Goal: Task Accomplishment & Management: Manage account settings

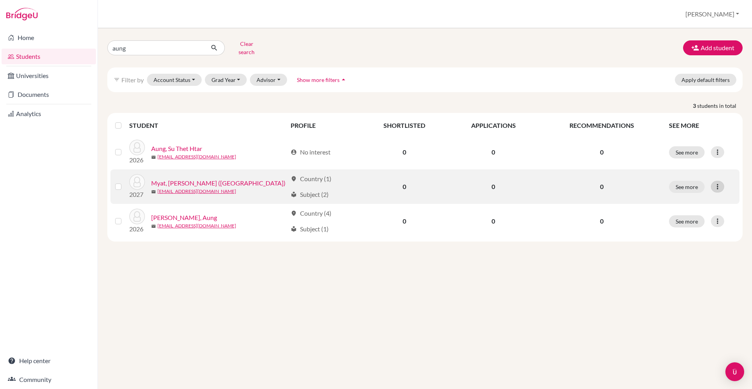
click at [716, 183] on icon at bounding box center [718, 187] width 8 height 8
click at [569, 188] on td "0" at bounding box center [601, 186] width 125 height 34
click at [201, 180] on link "Myat, Aung Min (Austin)" at bounding box center [218, 182] width 134 height 9
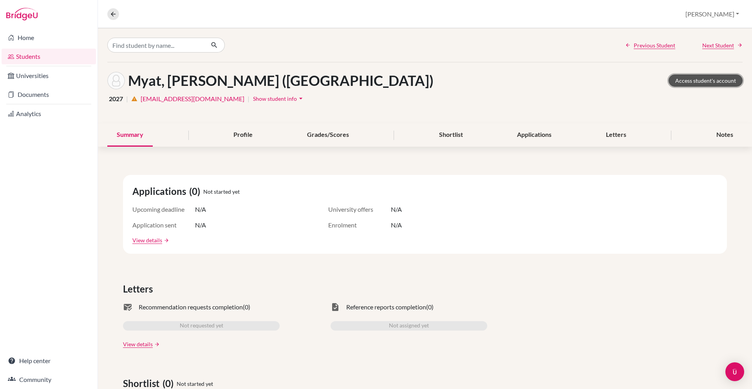
click at [676, 84] on link "Access student's account" at bounding box center [706, 80] width 74 height 12
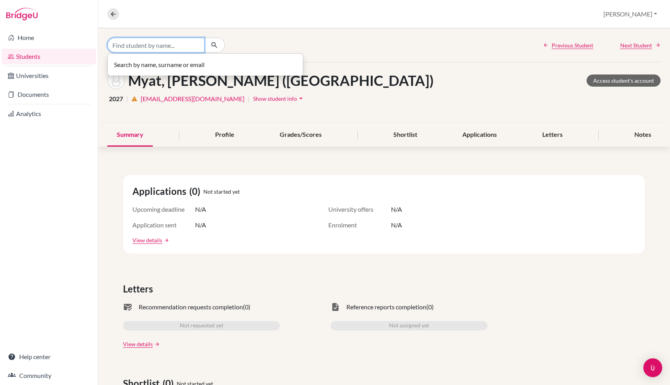
click at [179, 44] on input "Find student by name..." at bounding box center [155, 45] width 97 height 15
type input "loeva"
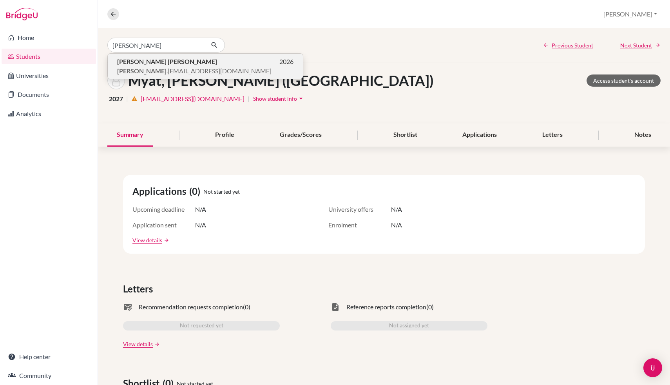
click at [194, 75] on p "loeva .r2026@asbsk.ac.th" at bounding box center [205, 70] width 176 height 9
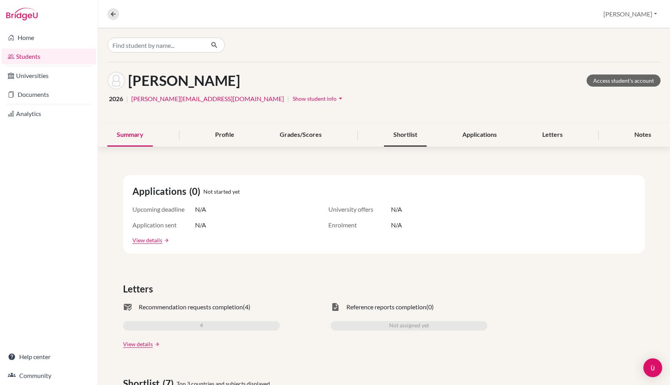
click at [407, 133] on div "Shortlist" at bounding box center [405, 134] width 43 height 23
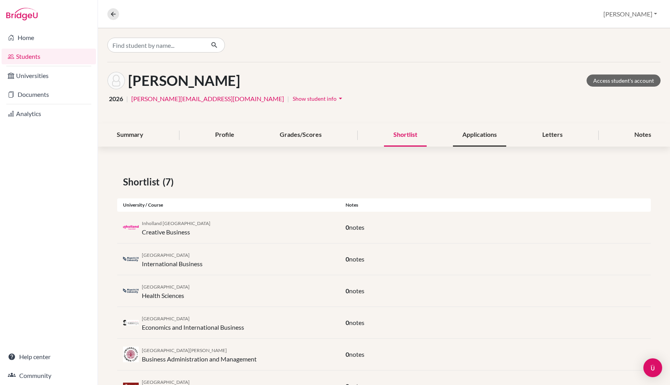
click at [482, 136] on div "Applications" at bounding box center [479, 134] width 53 height 23
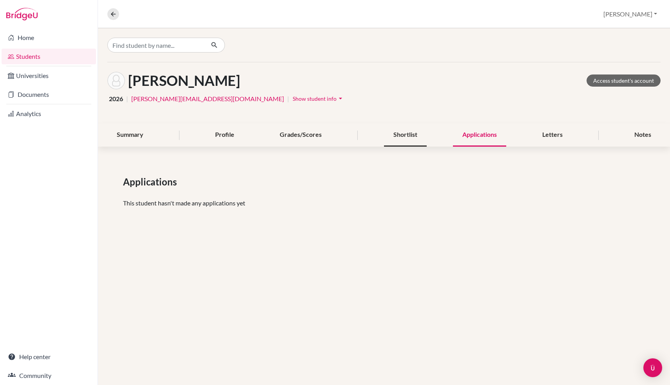
click at [421, 135] on div "Shortlist" at bounding box center [405, 134] width 43 height 23
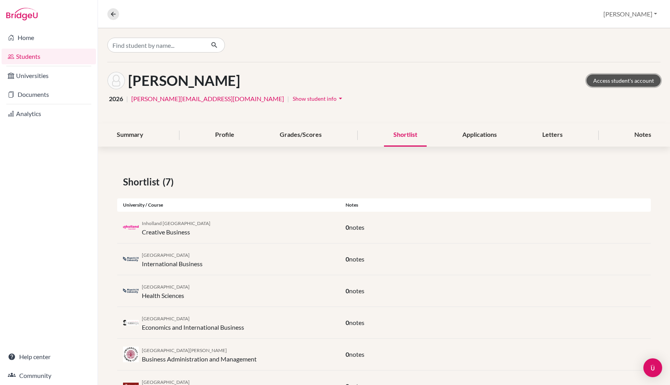
click at [603, 82] on link "Access student's account" at bounding box center [623, 80] width 74 height 12
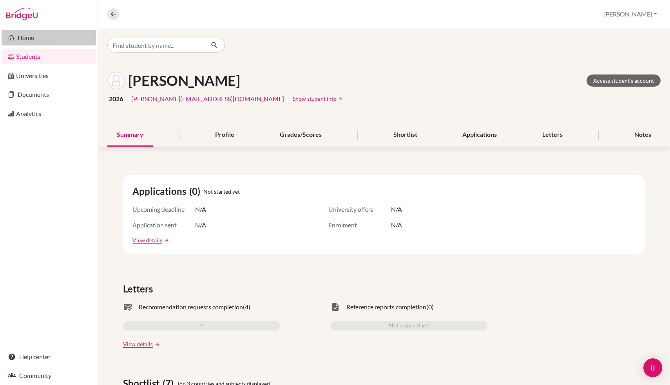
click at [45, 34] on link "Home" at bounding box center [49, 38] width 94 height 16
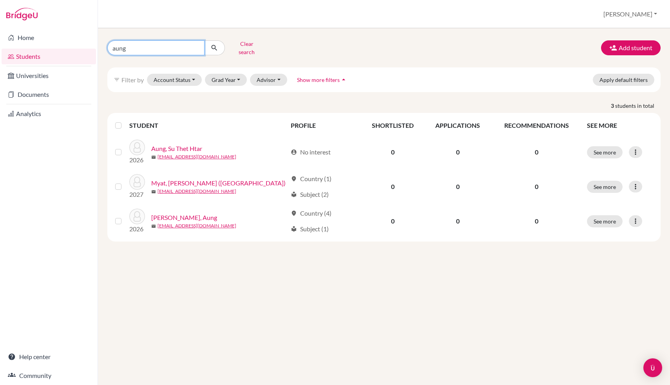
click at [152, 48] on input "aung" at bounding box center [155, 47] width 97 height 15
type input "minseo"
click button "submit" at bounding box center [214, 47] width 21 height 15
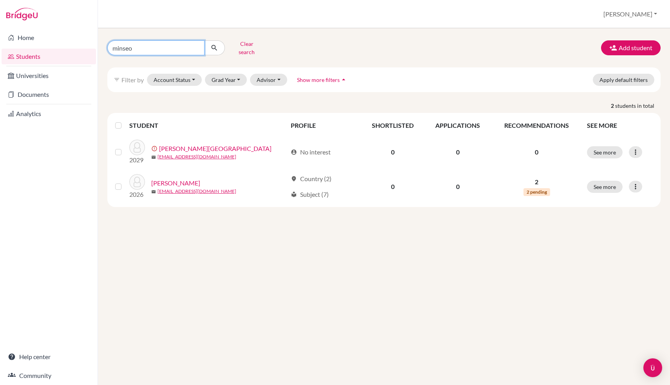
click at [140, 49] on input "minseo" at bounding box center [155, 47] width 97 height 15
type input "inthara"
click button "submit" at bounding box center [214, 47] width 21 height 15
click at [141, 49] on input "inthara" at bounding box center [155, 47] width 97 height 15
type input "mayi"
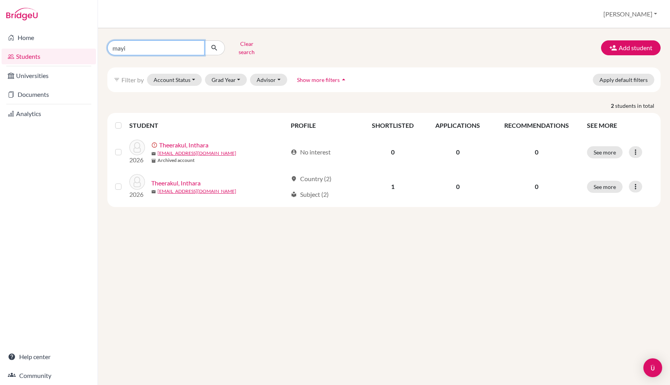
click button "submit" at bounding box center [214, 47] width 21 height 15
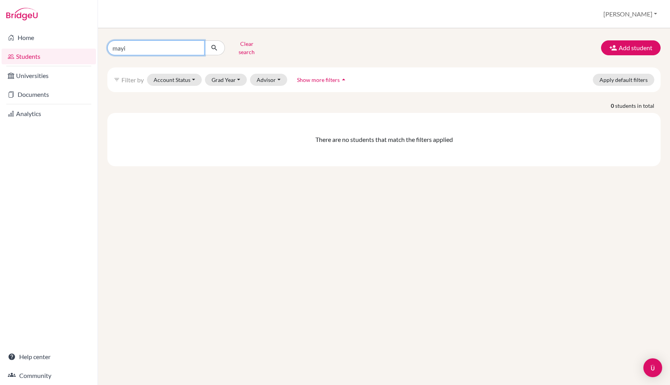
click at [136, 46] on input "mayi" at bounding box center [155, 47] width 97 height 15
type input "amb"
click button "submit" at bounding box center [214, 47] width 21 height 15
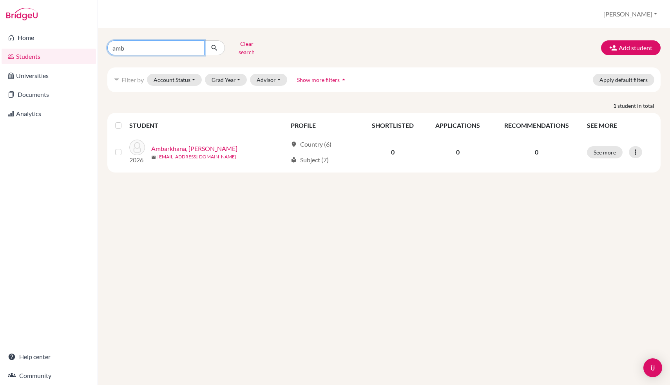
click at [137, 41] on input "amb" at bounding box center [155, 47] width 97 height 15
type input "hoang"
click button "submit" at bounding box center [214, 47] width 21 height 15
click at [128, 40] on input "hoang" at bounding box center [155, 47] width 97 height 15
type input "ei po"
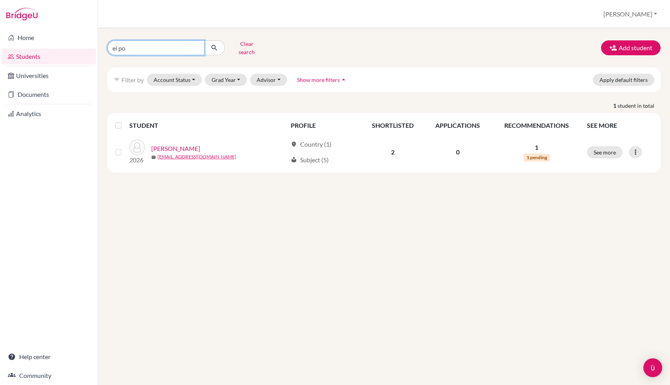
click button "submit" at bounding box center [214, 47] width 21 height 15
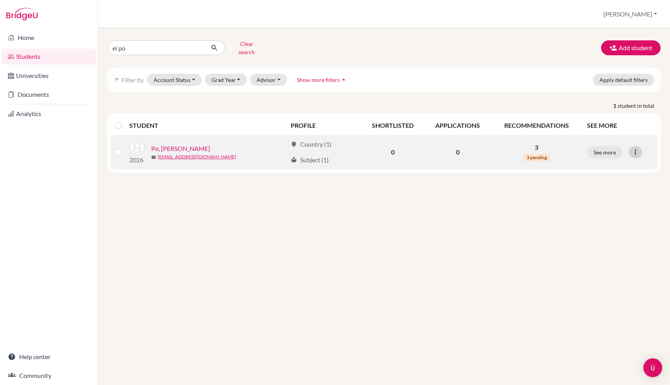
click at [633, 148] on icon at bounding box center [635, 152] width 8 height 8
click at [606, 162] on button "Edit student" at bounding box center [601, 168] width 62 height 13
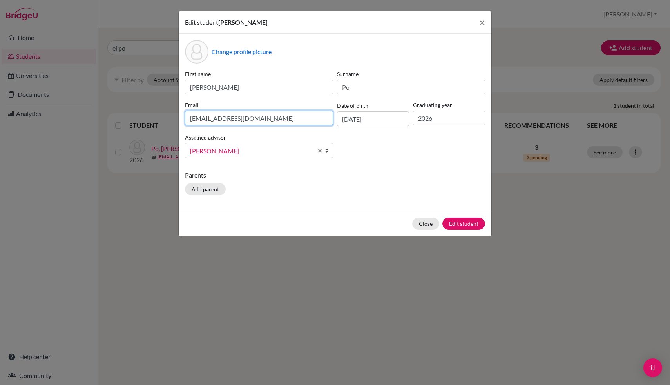
click at [261, 121] on input "s505572@asb.ac.th" at bounding box center [259, 117] width 148 height 15
type input "ei.p2026@asbsk.ac.th"
click at [453, 220] on button "Edit student" at bounding box center [463, 223] width 43 height 12
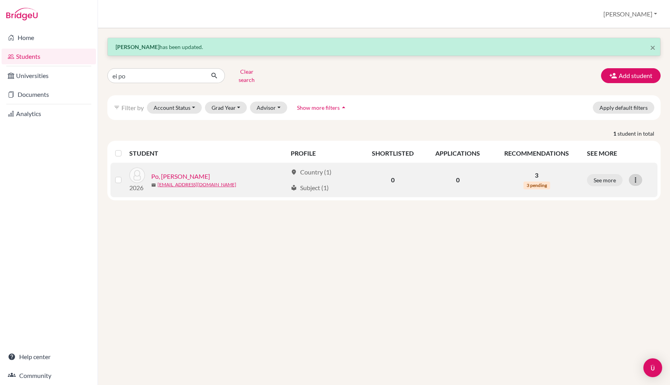
click at [635, 178] on icon at bounding box center [635, 180] width 8 height 8
click at [606, 219] on button "Reset Password" at bounding box center [601, 221] width 62 height 13
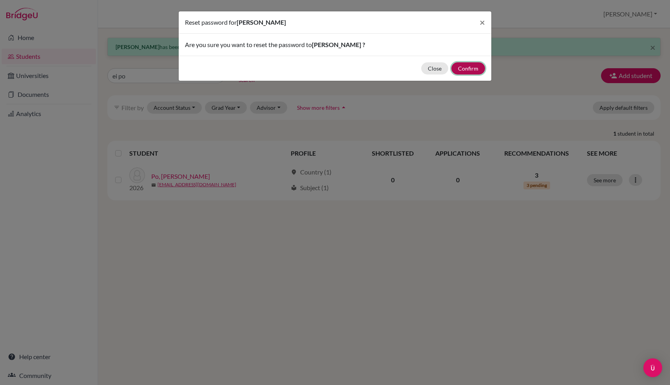
click at [473, 71] on button "Confirm" at bounding box center [468, 68] width 34 height 12
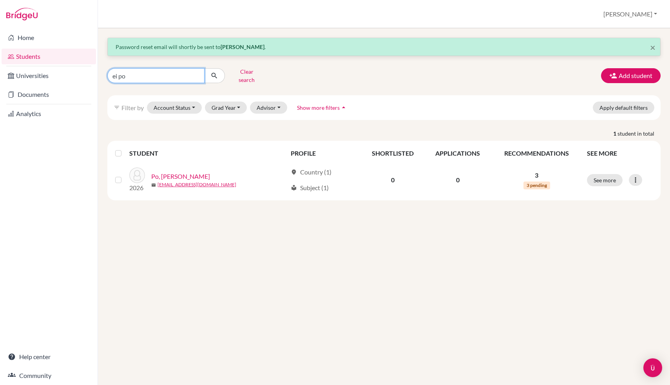
click at [185, 79] on input "ei po" at bounding box center [155, 75] width 97 height 15
type input "minseo"
click button "submit" at bounding box center [214, 75] width 21 height 15
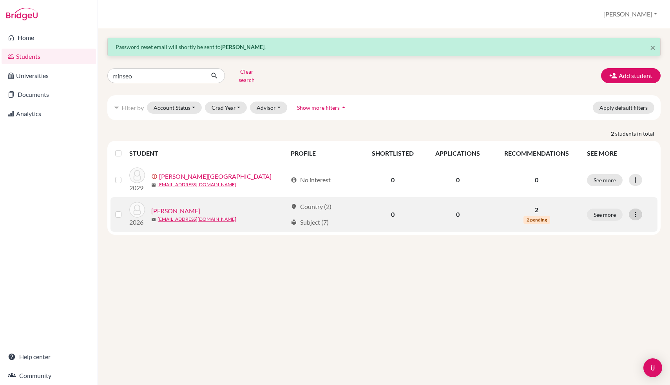
click at [635, 210] on icon at bounding box center [635, 214] width 8 height 8
click at [603, 253] on button "Reset Password" at bounding box center [601, 256] width 62 height 13
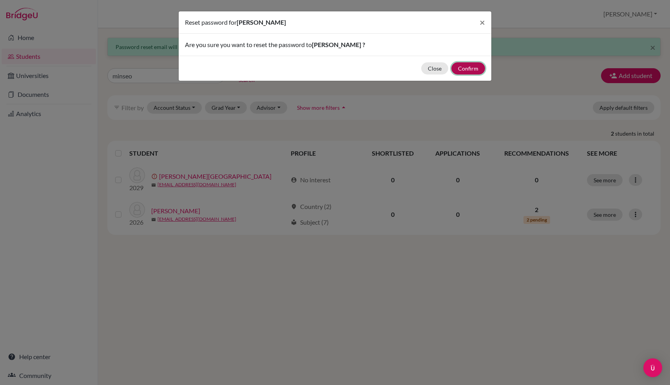
click at [477, 71] on button "Confirm" at bounding box center [468, 68] width 34 height 12
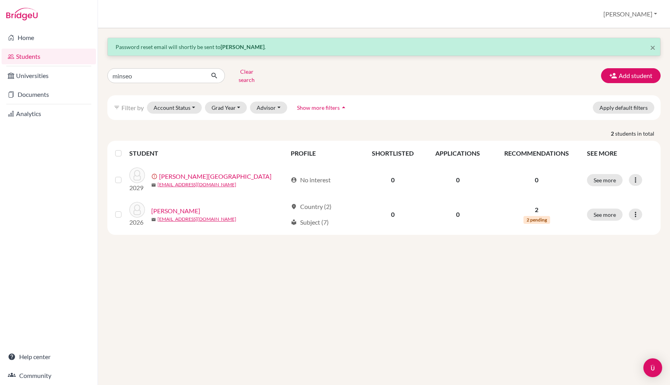
click at [151, 65] on div "× Password reset email will shortly be sent to Minseo Lee . minseo Clear search…" at bounding box center [383, 136] width 553 height 197
click at [151, 69] on input "minseo" at bounding box center [155, 75] width 97 height 15
type input "deck"
click button "submit" at bounding box center [214, 75] width 21 height 15
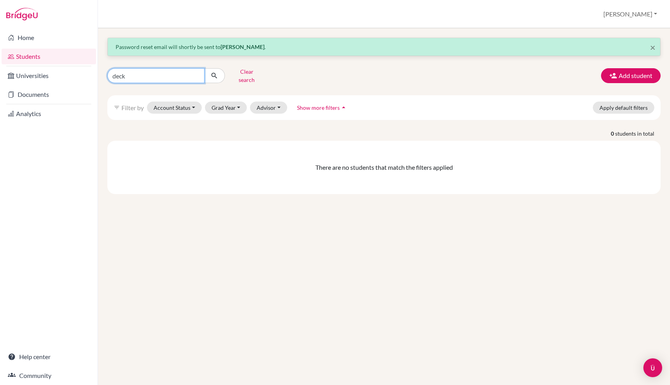
click at [181, 73] on input "deck" at bounding box center [155, 75] width 97 height 15
type input "nadia"
click button "submit" at bounding box center [214, 75] width 21 height 15
click at [172, 73] on input "nadia" at bounding box center [155, 75] width 97 height 15
type input "ravi"
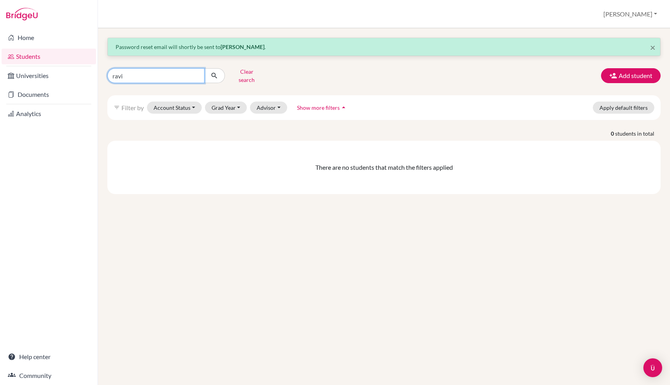
click button "submit" at bounding box center [214, 75] width 21 height 15
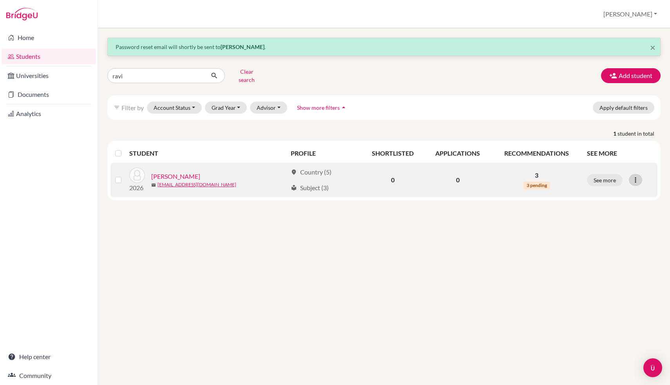
click at [633, 176] on icon at bounding box center [635, 180] width 8 height 8
click at [601, 192] on button "Edit student" at bounding box center [601, 196] width 62 height 13
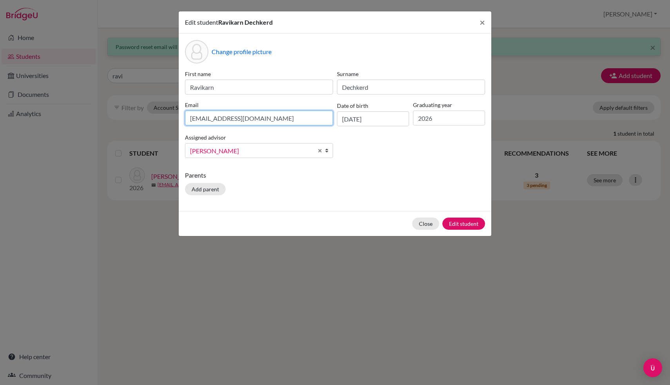
click at [274, 116] on input "s503223@asb.ac.th" at bounding box center [259, 117] width 148 height 15
type input "ravikarn.d2026@asbsk.ac.th"
click at [465, 215] on div "Close Edit student" at bounding box center [335, 223] width 313 height 25
click at [464, 221] on button "Edit student" at bounding box center [463, 223] width 43 height 12
